Goal: Task Accomplishment & Management: Manage account settings

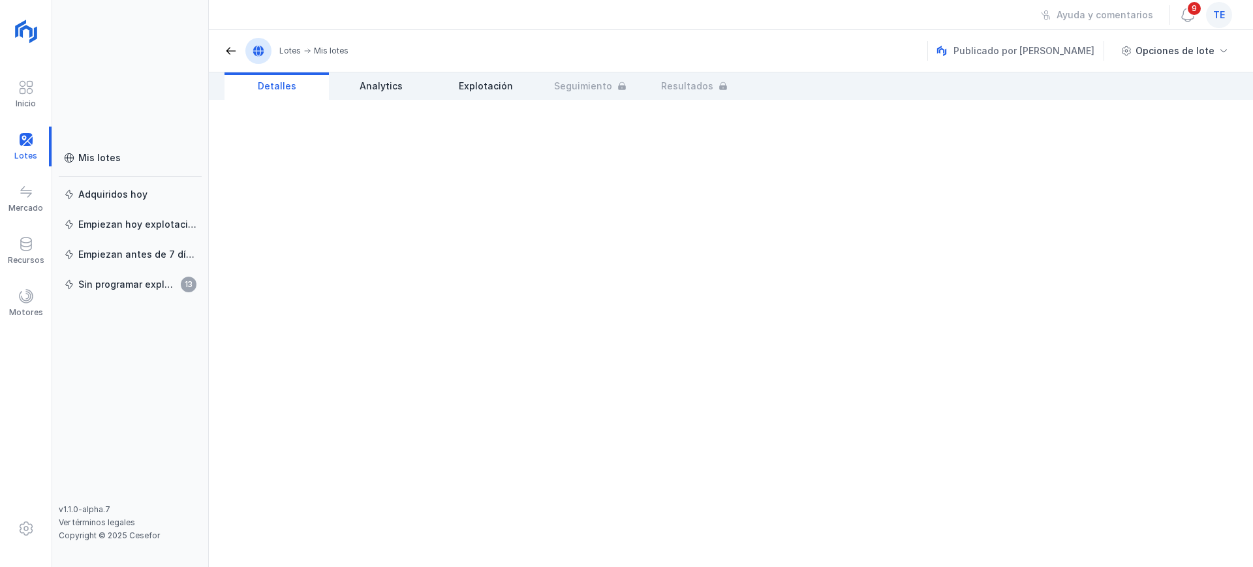
click at [1223, 16] on span "te" at bounding box center [1220, 14] width 12 height 13
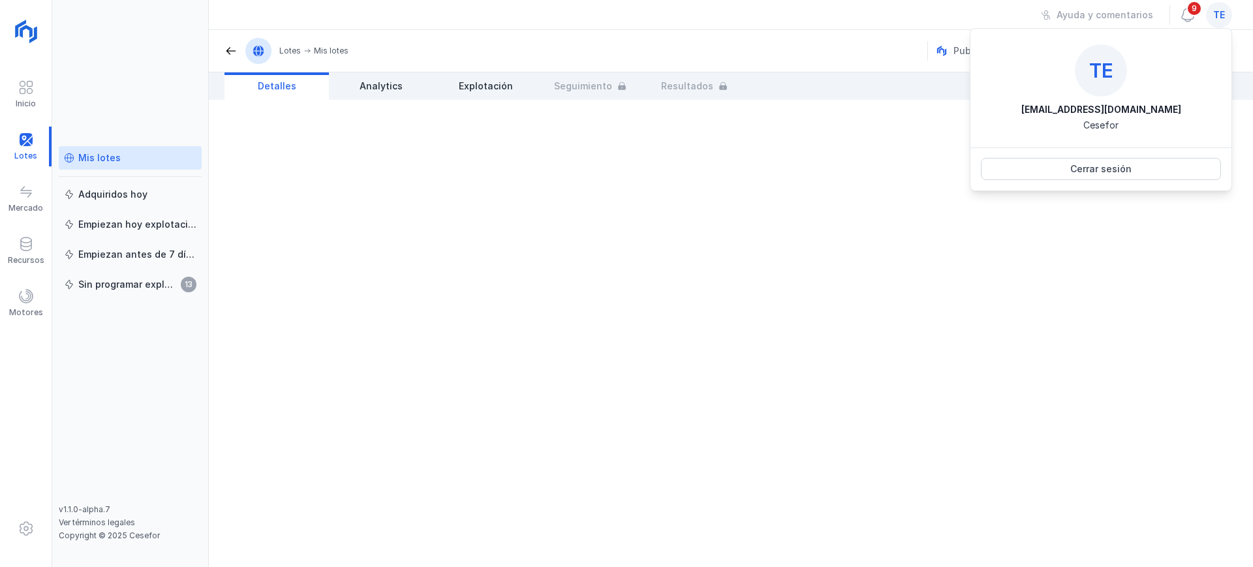
click at [85, 161] on div "Mis lotes" at bounding box center [99, 157] width 42 height 13
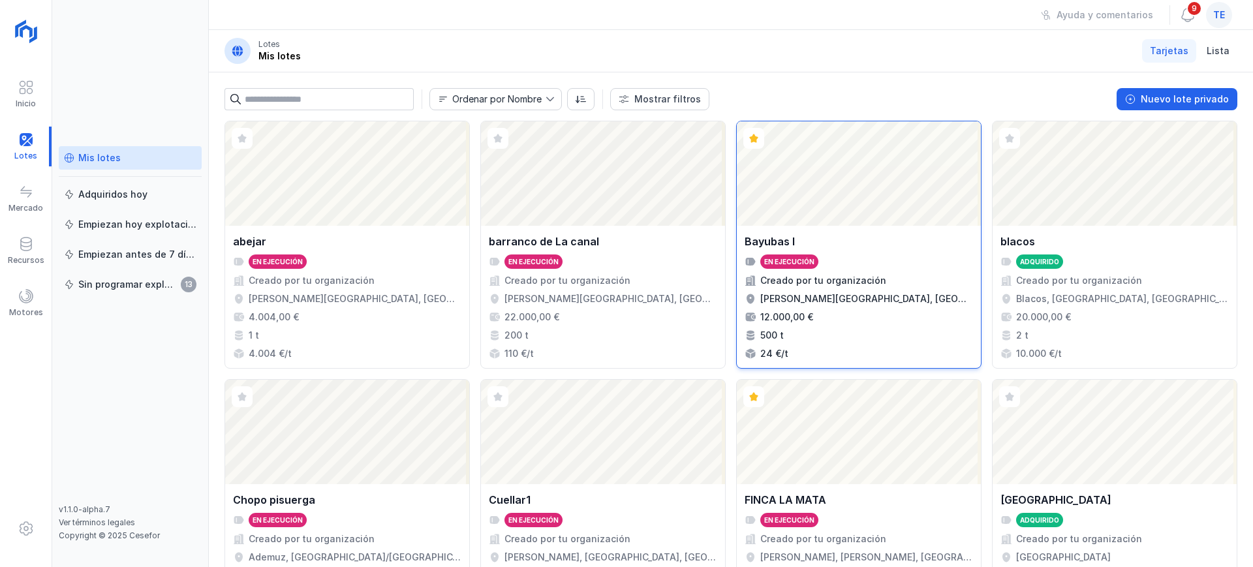
click at [884, 259] on div "En ejecución" at bounding box center [859, 262] width 228 height 14
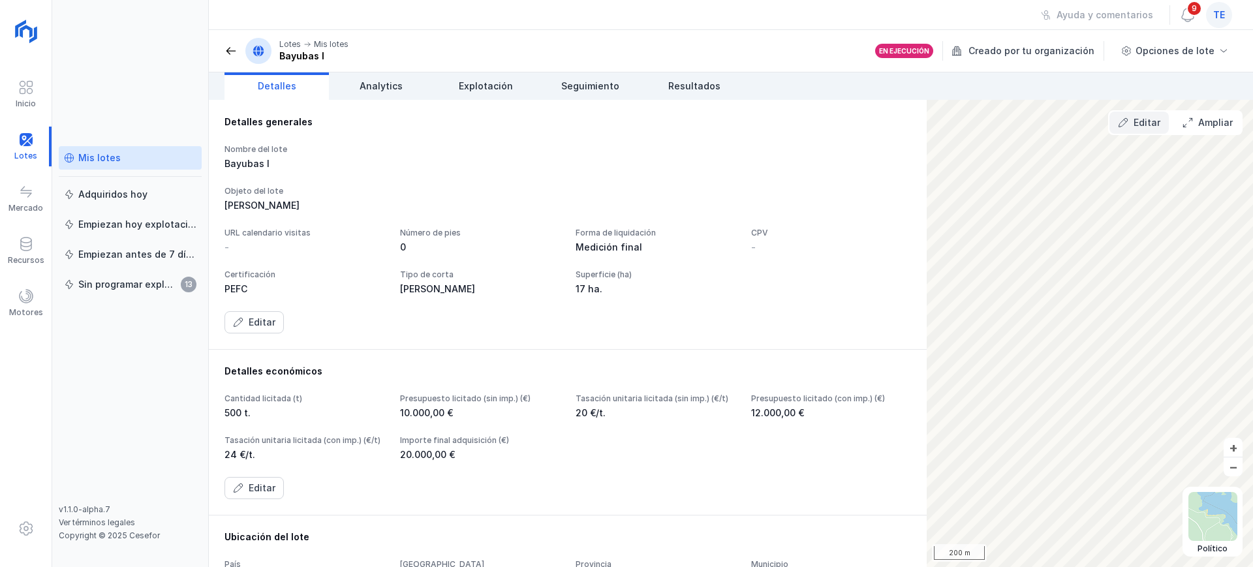
click at [1131, 118] on button "Editar" at bounding box center [1139, 123] width 59 height 22
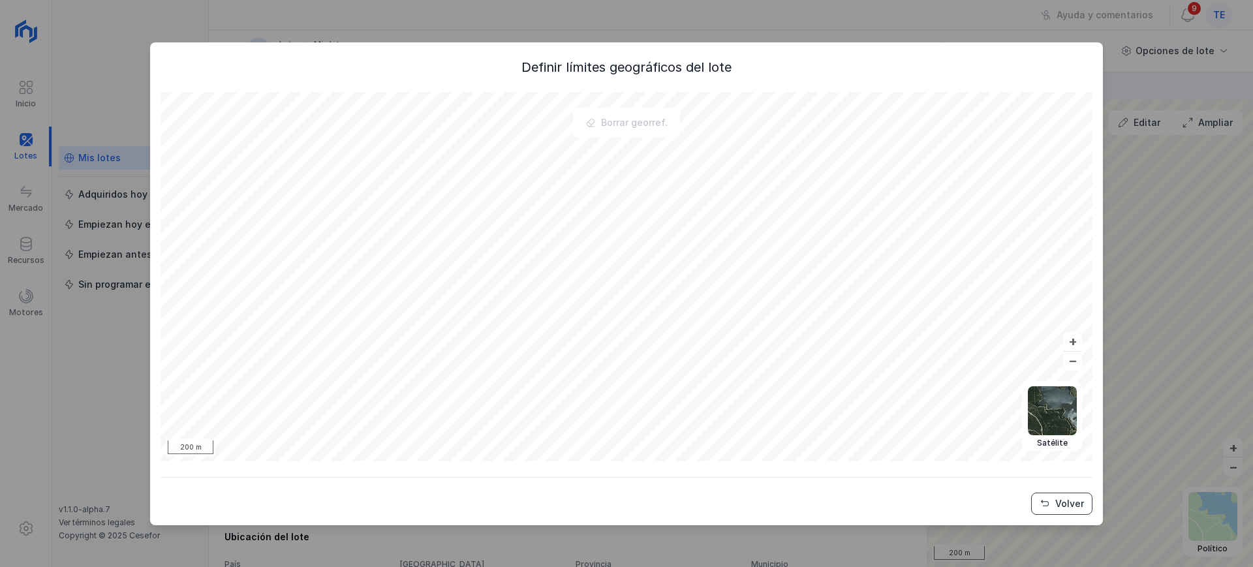
click at [1054, 503] on button "Volver" at bounding box center [1061, 504] width 61 height 22
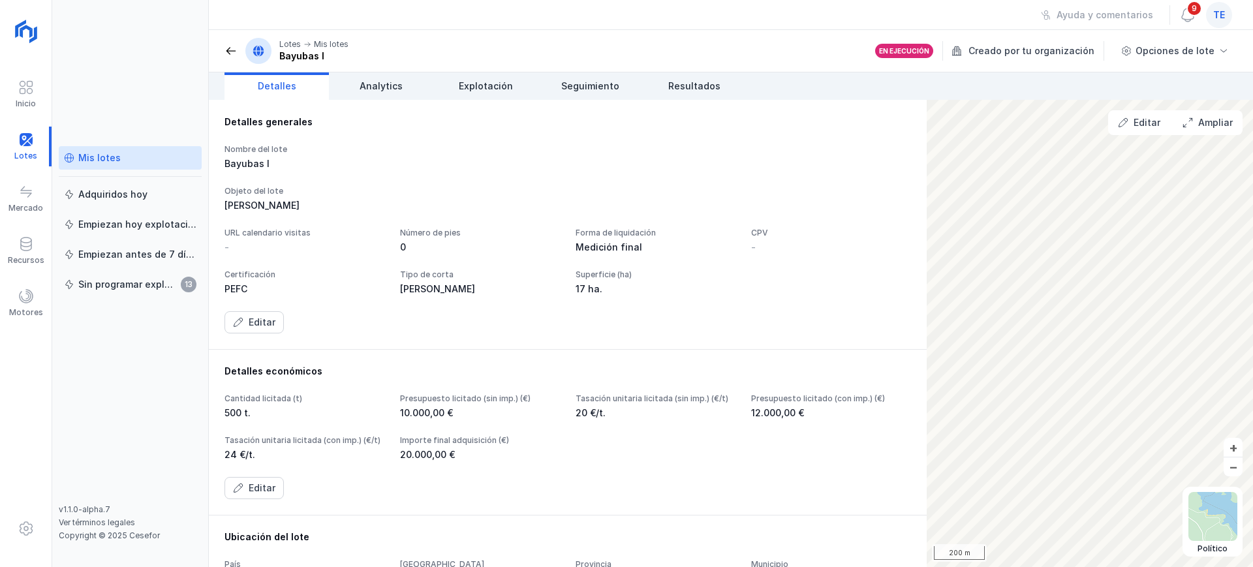
click at [104, 149] on link "Mis lotes" at bounding box center [130, 158] width 143 height 24
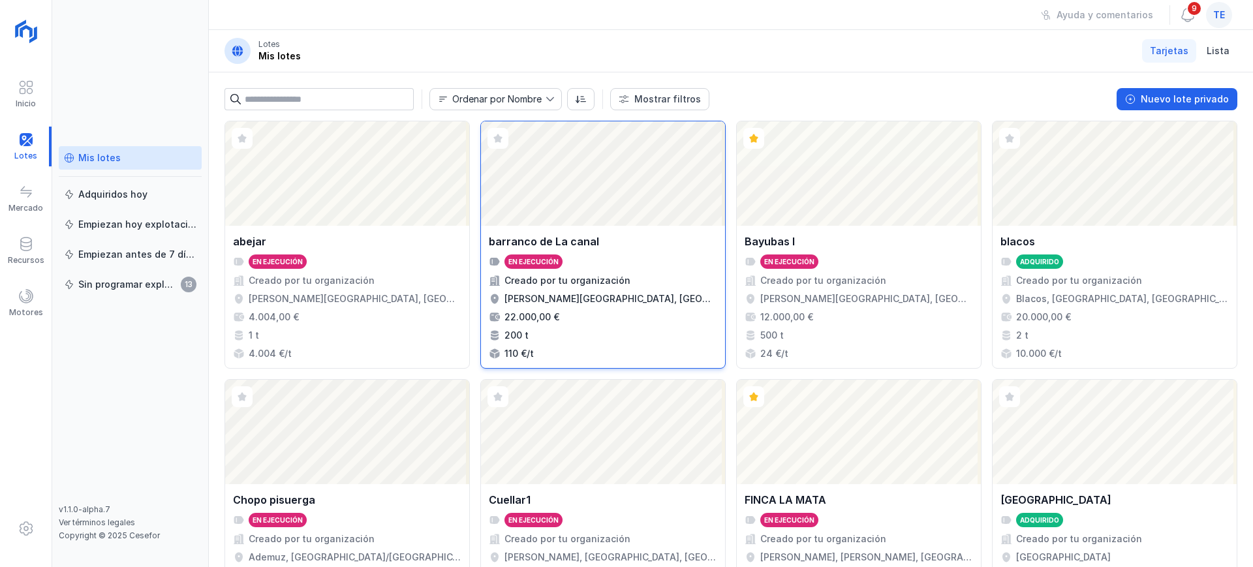
click at [631, 242] on div "barranco de La canal" at bounding box center [603, 242] width 228 height 16
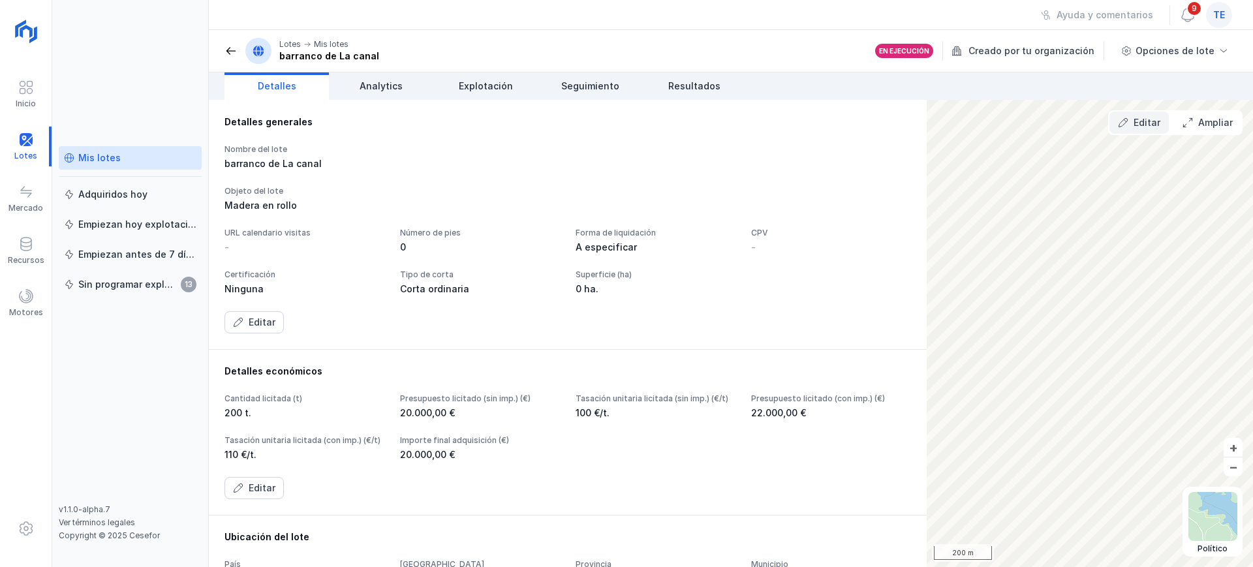
click at [1147, 121] on div "Editar" at bounding box center [1147, 122] width 27 height 13
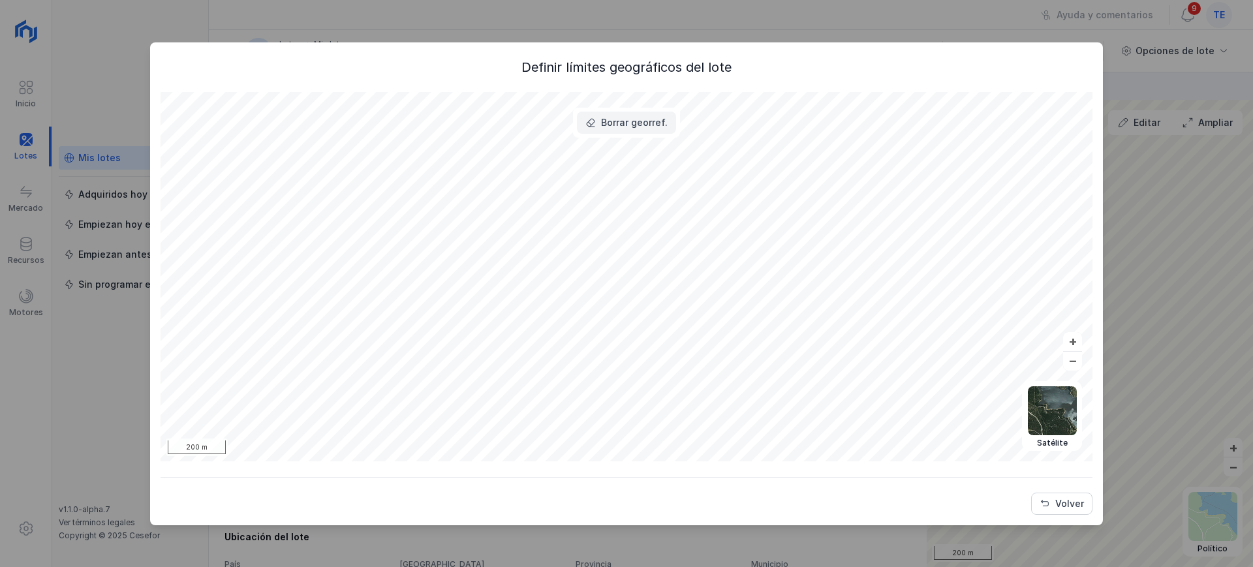
click at [633, 123] on div "Borrar georref." at bounding box center [634, 122] width 67 height 13
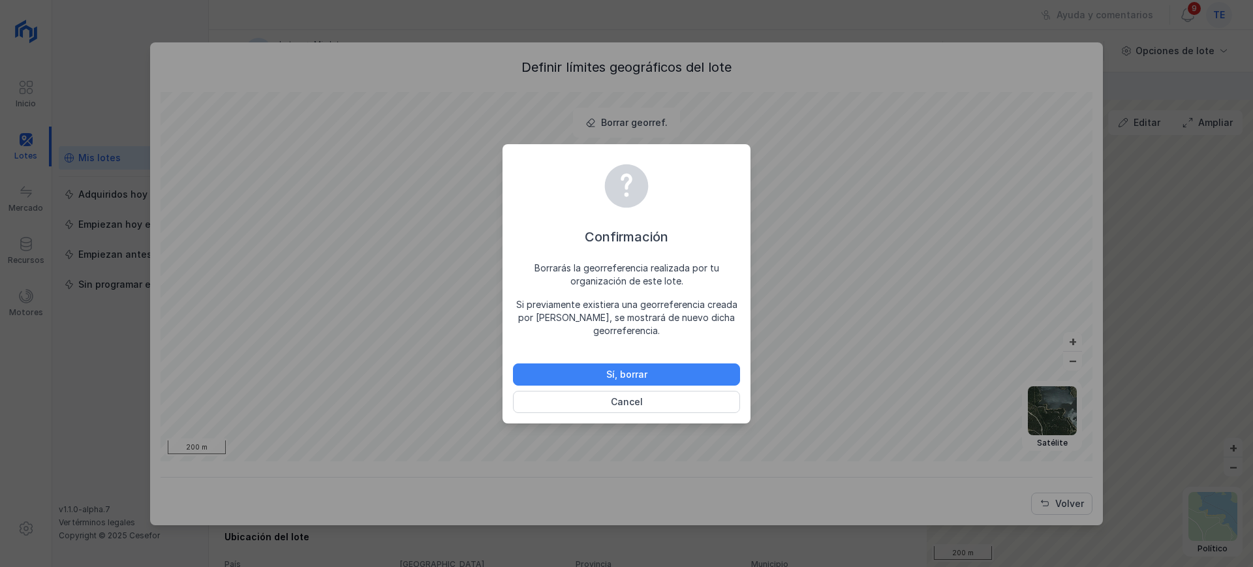
click at [713, 380] on button "Sí, borrar" at bounding box center [626, 375] width 227 height 22
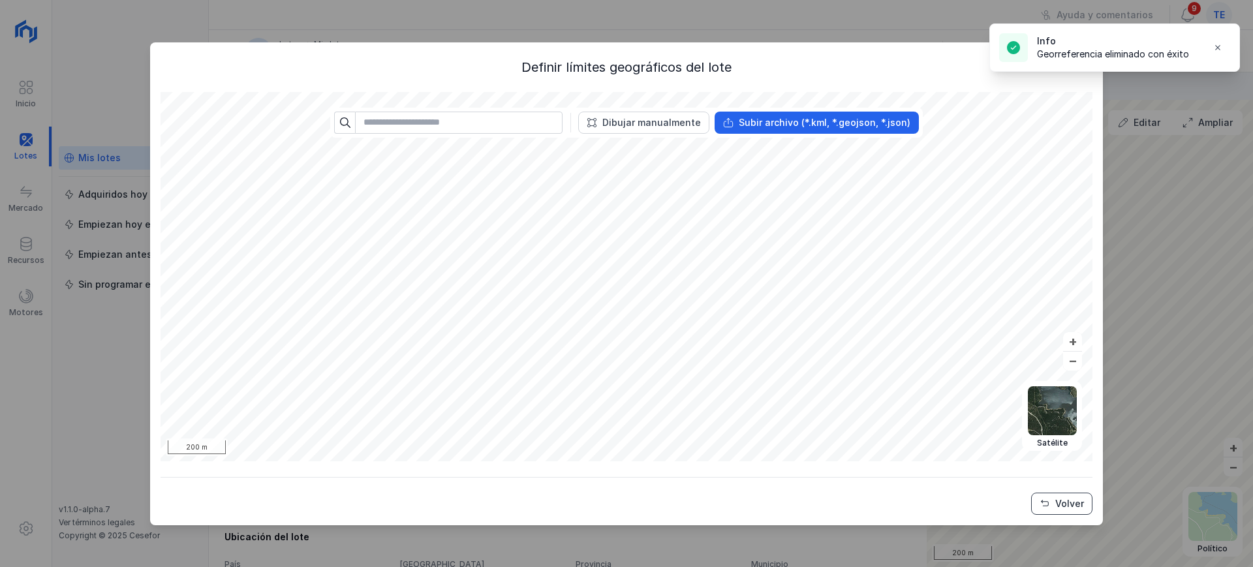
click at [1067, 502] on div "Volver" at bounding box center [1070, 503] width 29 height 13
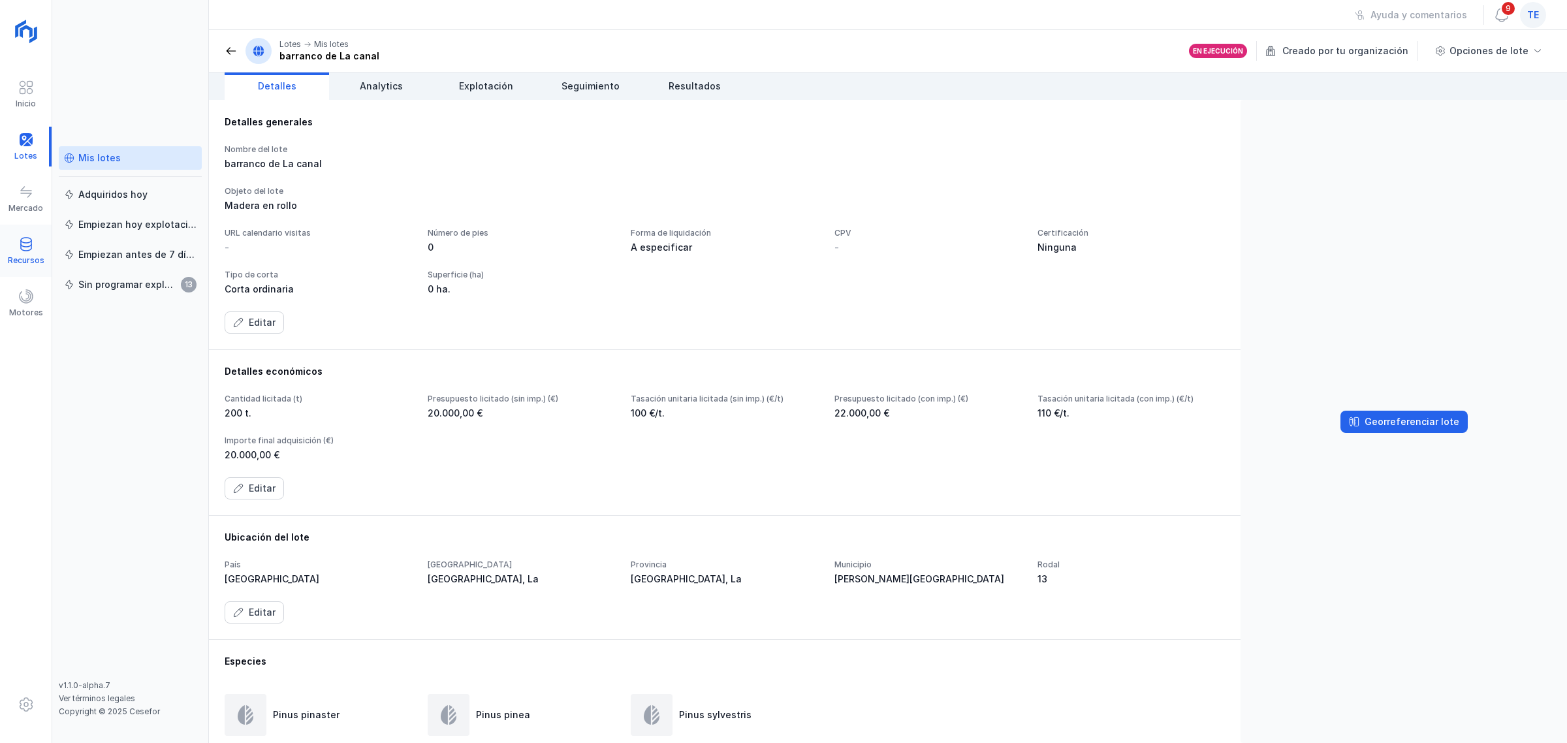
click at [23, 251] on span at bounding box center [26, 244] width 16 height 16
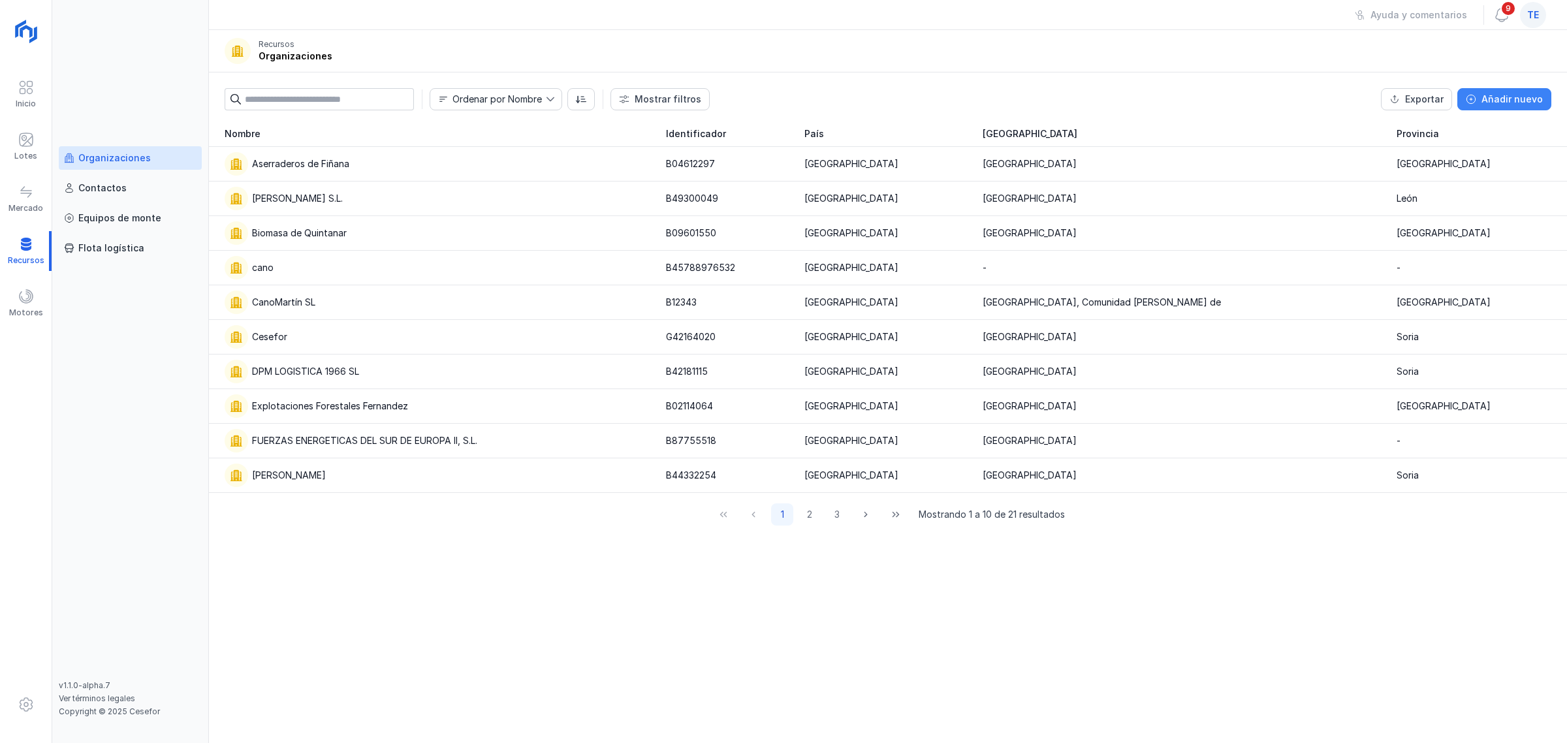
click at [1253, 99] on div "Añadir nuevo" at bounding box center [1511, 99] width 61 height 13
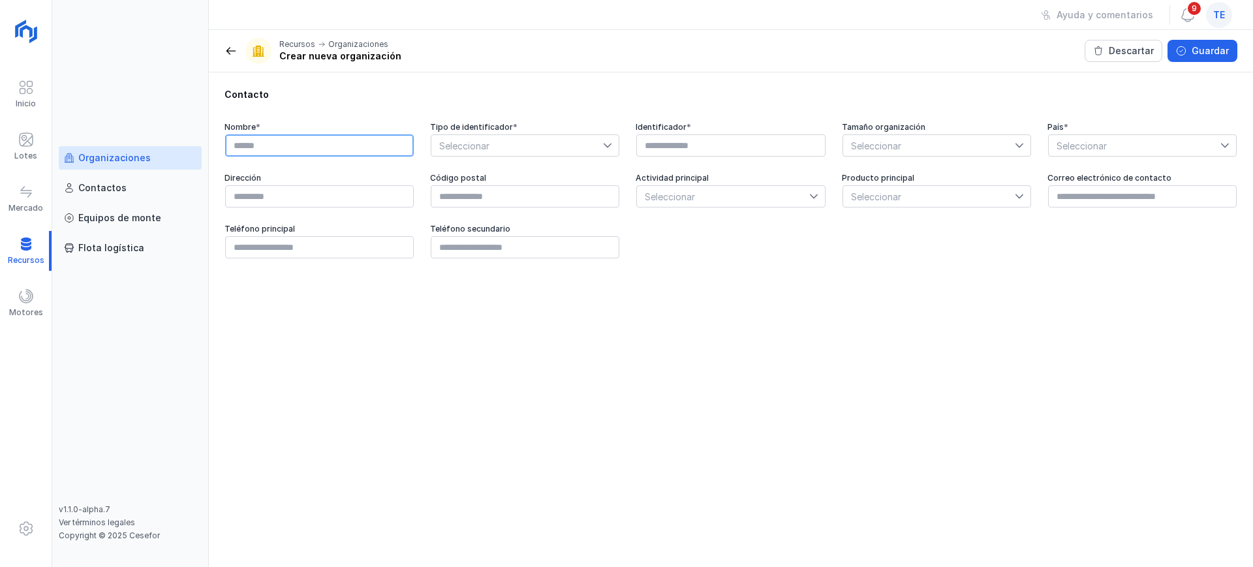
click at [370, 148] on input "text" at bounding box center [319, 145] width 189 height 22
